Goal: Check status

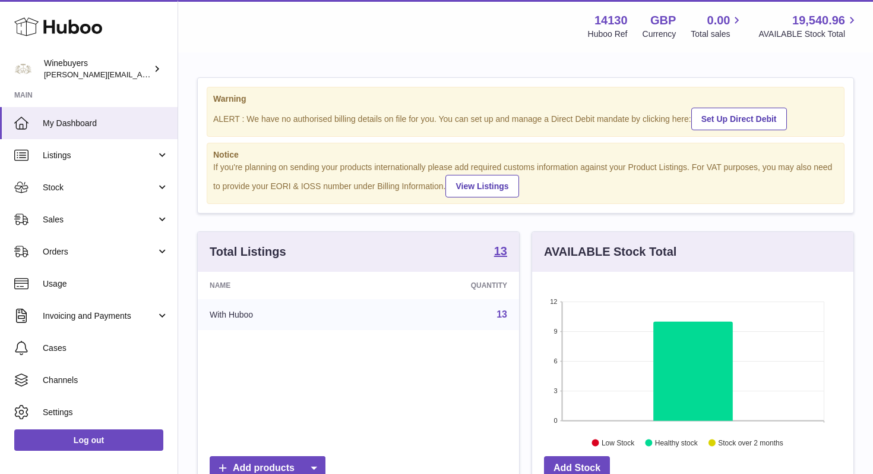
scroll to position [185, 321]
click at [70, 249] on span "Orders" at bounding box center [99, 251] width 113 height 11
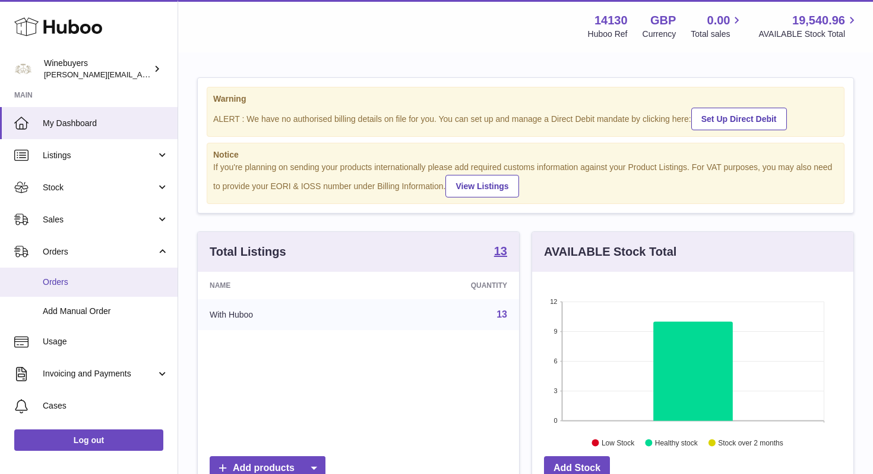
click at [70, 278] on span "Orders" at bounding box center [106, 281] width 126 height 11
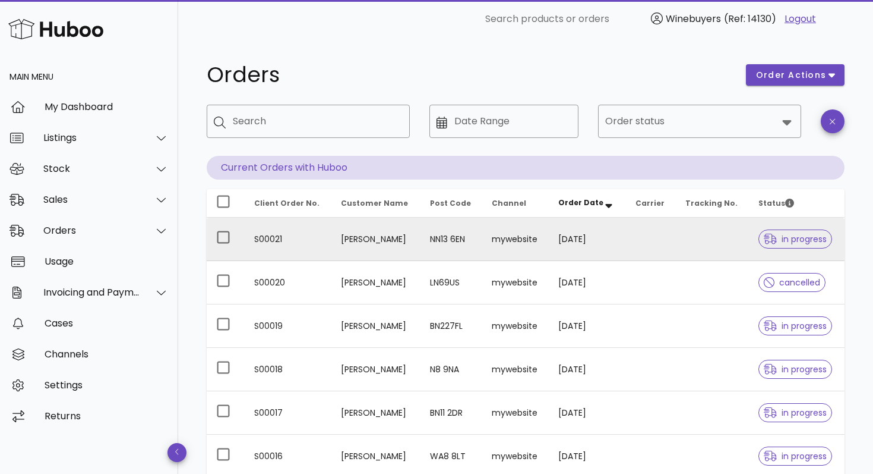
click at [786, 236] on span "in progress" at bounding box center [795, 239] width 63 height 8
